Goal: Task Accomplishment & Management: Use online tool/utility

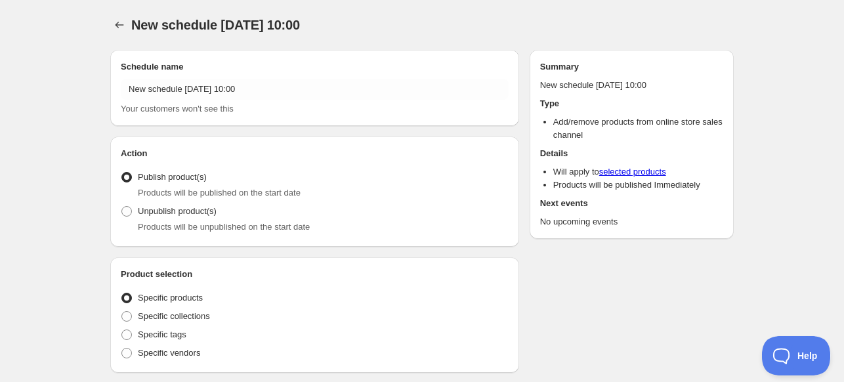
radio input "true"
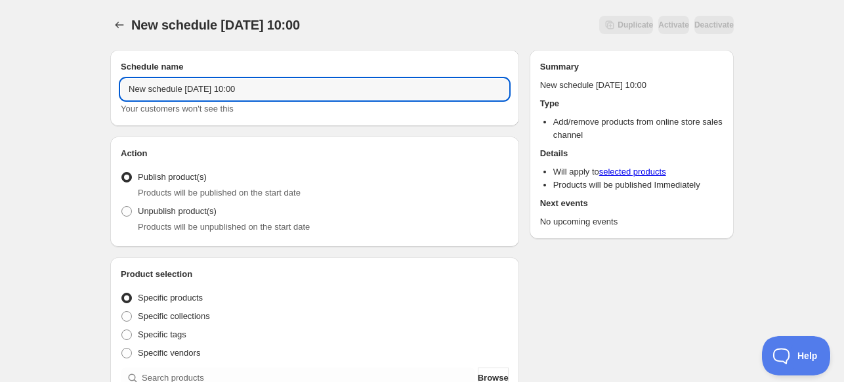
drag, startPoint x: 334, startPoint y: 92, endPoint x: 45, endPoint y: 105, distance: 289.2
type input "[PERSON_NAME] Feat"
click at [209, 217] on span "Unpublish product(s)" at bounding box center [177, 211] width 79 height 13
click at [122, 207] on input "Unpublish product(s)" at bounding box center [121, 206] width 1 height 1
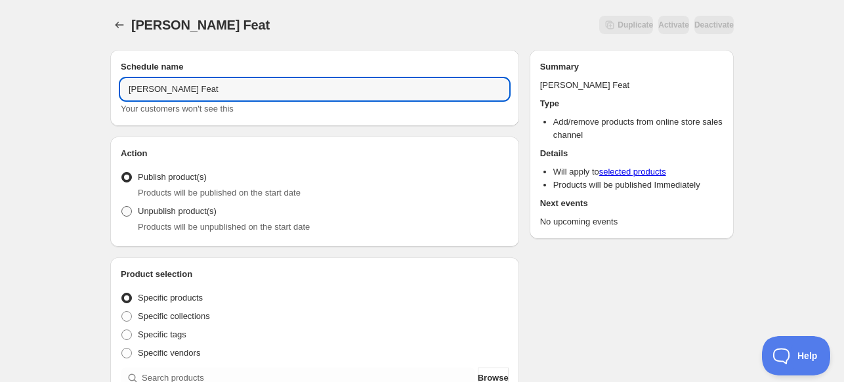
radio input "true"
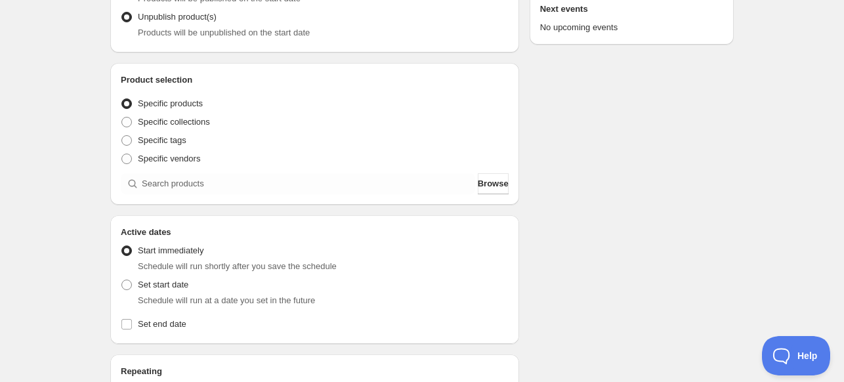
scroll to position [197, 0]
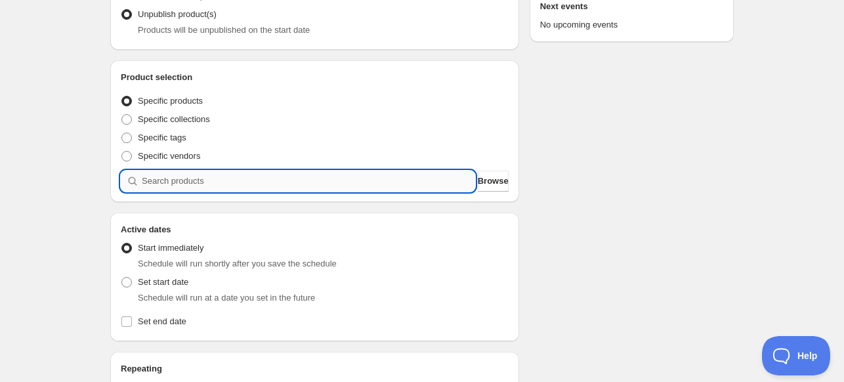
click at [225, 183] on input "search" at bounding box center [309, 181] width 334 height 21
type input "j"
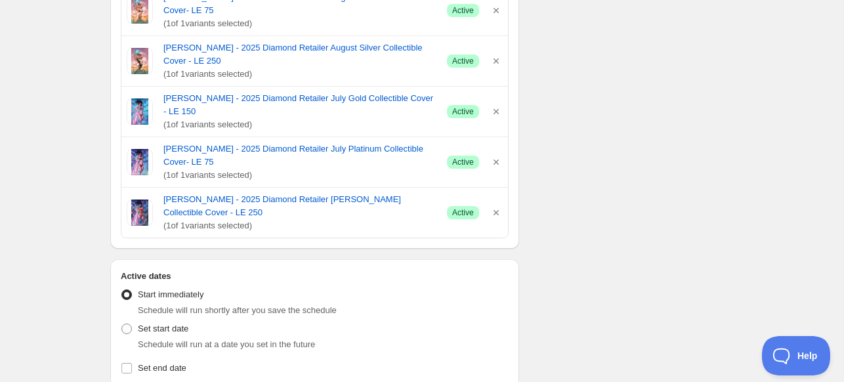
scroll to position [591, 0]
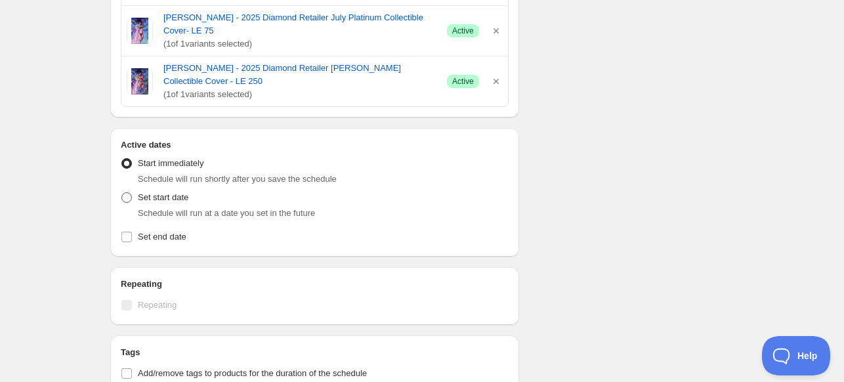
click at [144, 192] on span "Set start date" at bounding box center [163, 197] width 51 height 10
click at [122, 192] on input "Set start date" at bounding box center [121, 192] width 1 height 1
radio input "true"
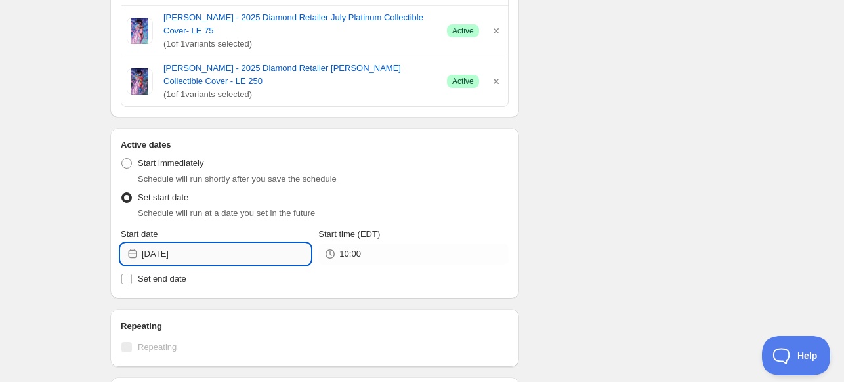
click at [142, 244] on input "[DATE]" at bounding box center [226, 254] width 169 height 21
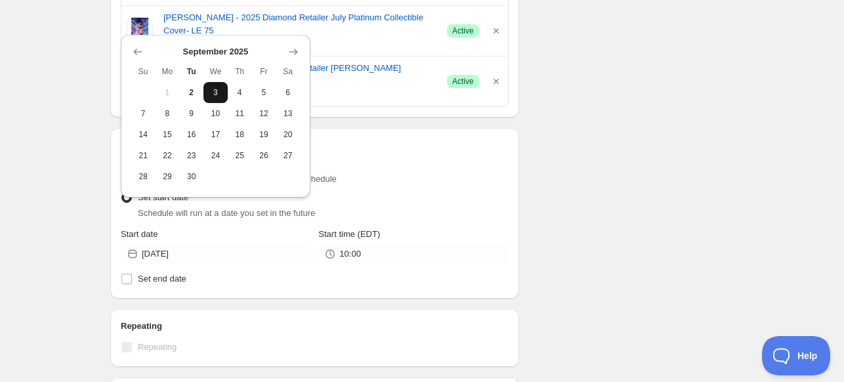
click at [221, 98] on button "3" at bounding box center [216, 92] width 24 height 21
type input "[DATE]"
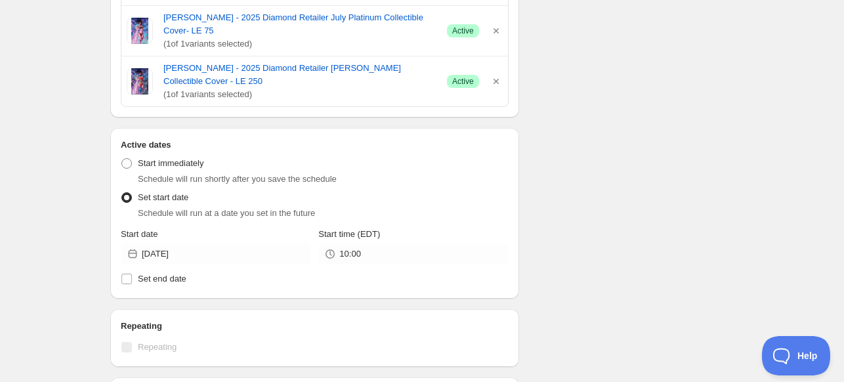
click at [329, 244] on div "10:00" at bounding box center [413, 254] width 190 height 21
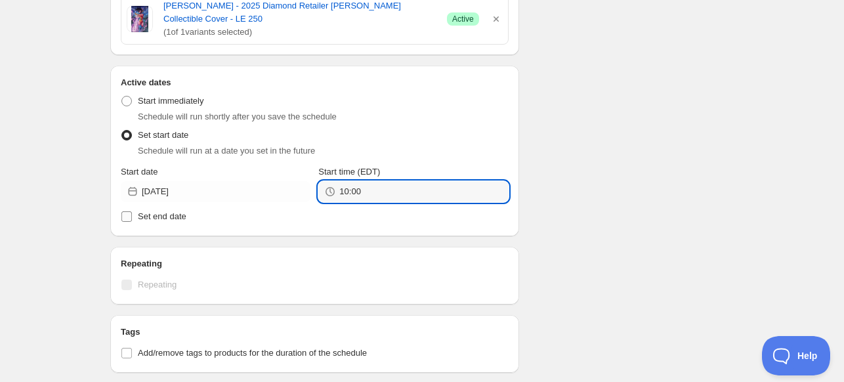
scroll to position [657, 0]
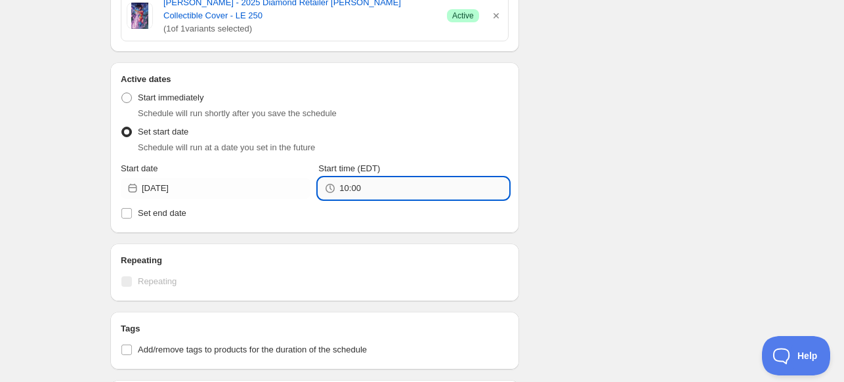
click at [339, 178] on input "10:00" at bounding box center [423, 188] width 169 height 21
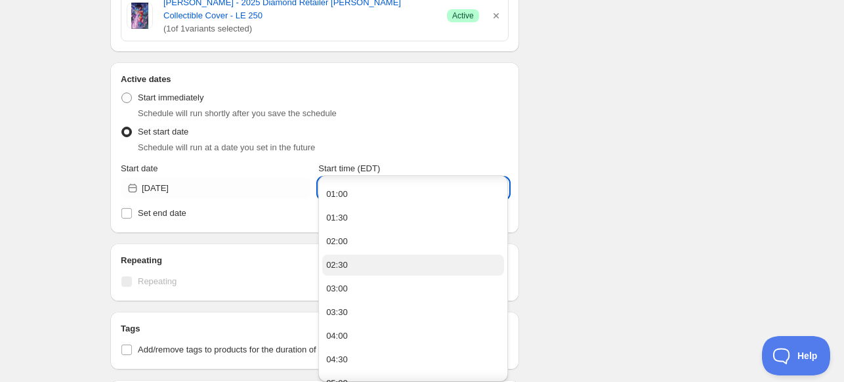
scroll to position [66, 0]
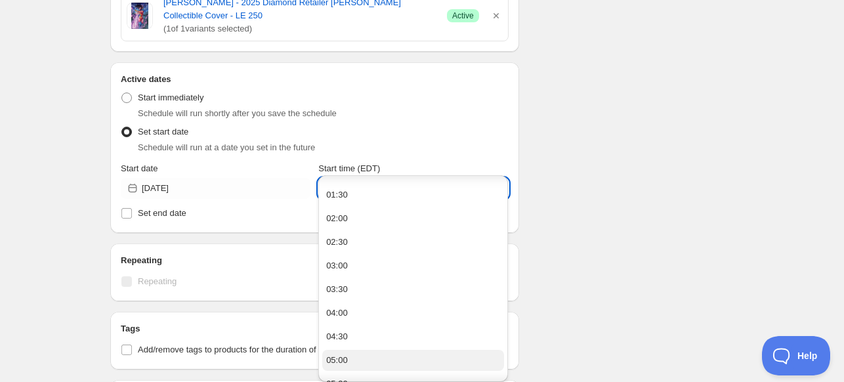
click at [343, 355] on div "05:00" at bounding box center [337, 360] width 22 height 13
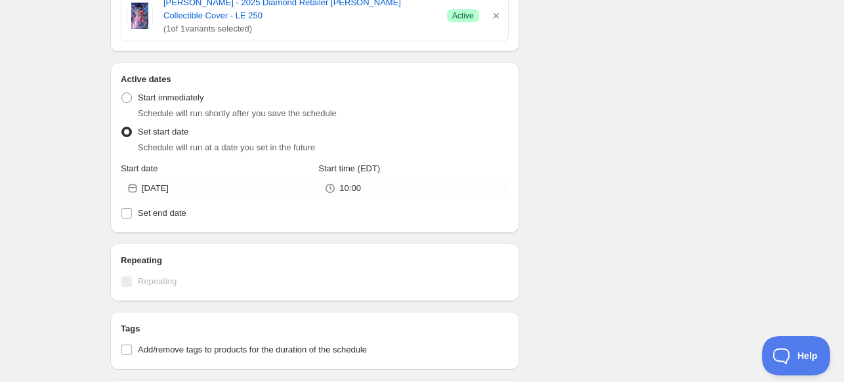
type input "05:00"
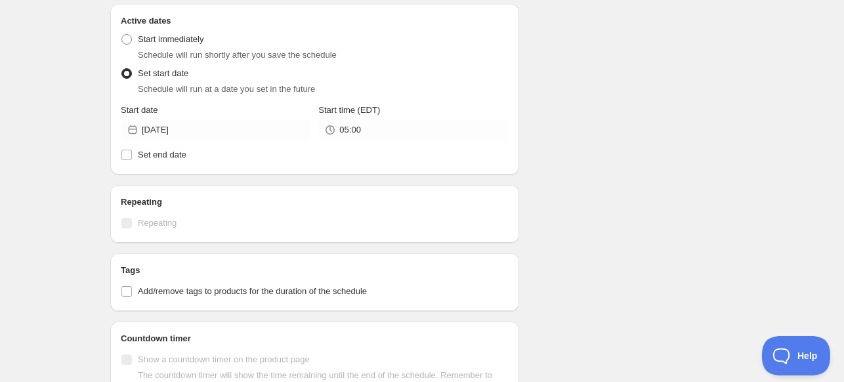
scroll to position [788, 0]
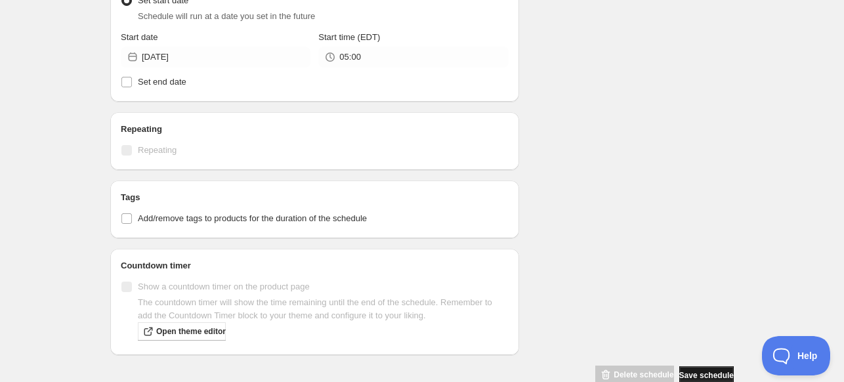
click at [688, 370] on span "Save schedule" at bounding box center [707, 375] width 54 height 11
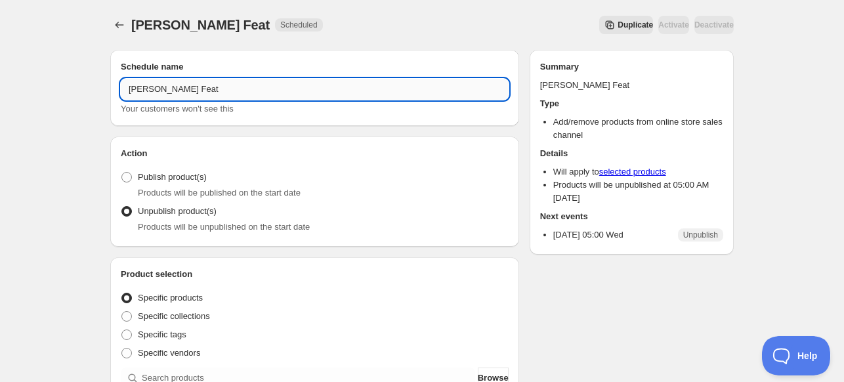
click at [323, 86] on input "[PERSON_NAME] Feat" at bounding box center [315, 89] width 388 height 21
click at [223, 83] on input "[PERSON_NAME] Feat" at bounding box center [315, 89] width 388 height 21
paste input "Limited Drop of [DATE] & August Diamond S,G,P Royle Collectibles"
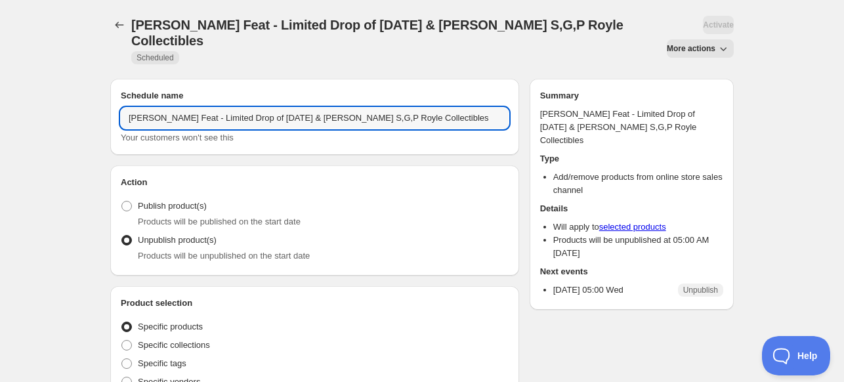
drag, startPoint x: 195, startPoint y: 119, endPoint x: -88, endPoint y: 120, distance: 283.0
click at [0, 120] on html "[PERSON_NAME] Feat - Limited Drop of [DATE] & [PERSON_NAME] S,G,P Royle Collect…" at bounding box center [422, 191] width 844 height 382
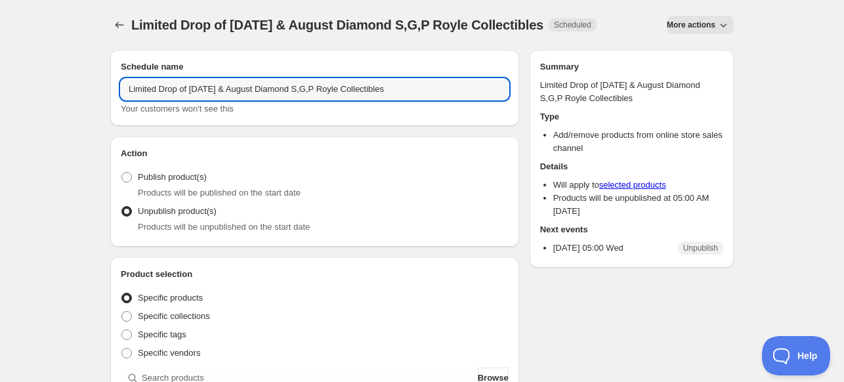
type input "Limited Drop of [DATE] & August Diamond S,G,P Royle Collectibles"
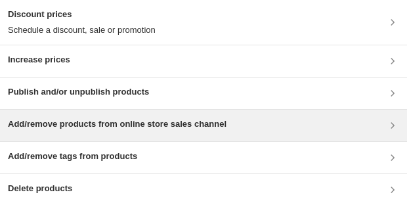
click at [120, 130] on h3 "Add/remove products from online store sales channel" at bounding box center [117, 124] width 219 height 13
